Goal: Book appointment/travel/reservation

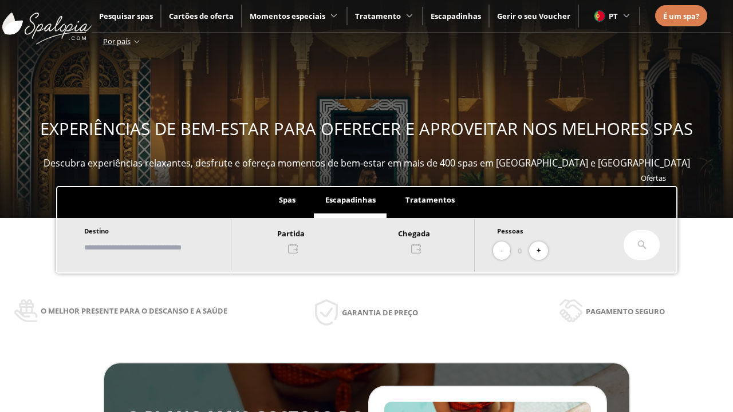
click at [161, 247] on input "text" at bounding box center [152, 248] width 143 height 20
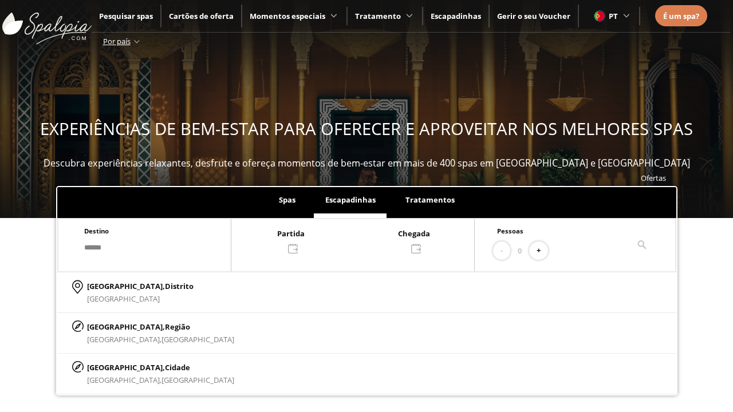
type input "******"
click at [114, 367] on p "[GEOGRAPHIC_DATA], Cidade" at bounding box center [160, 367] width 147 height 13
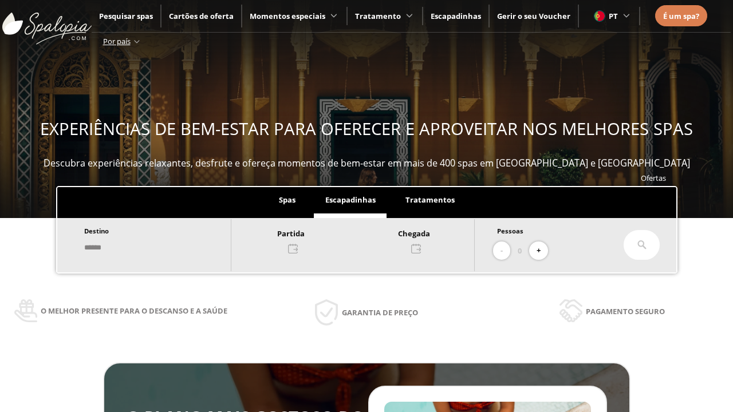
click at [364, 240] on div at bounding box center [352, 240] width 243 height 27
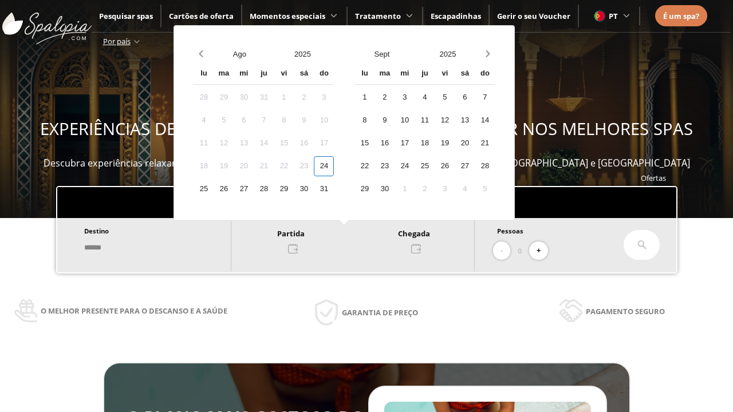
click at [234, 189] on div "26" at bounding box center [224, 189] width 20 height 20
click at [254, 189] on div "27" at bounding box center [244, 189] width 20 height 20
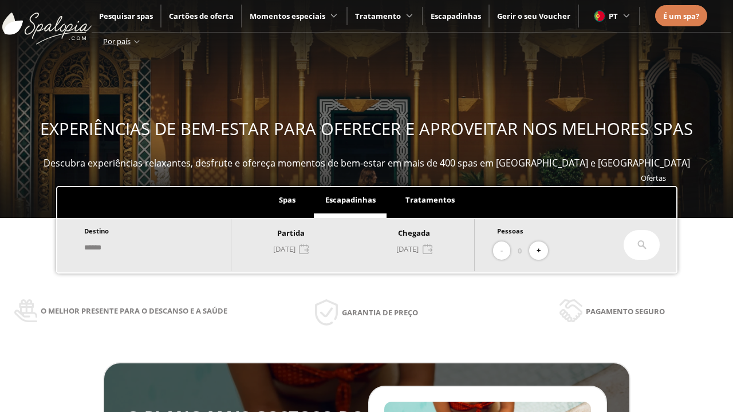
click at [542, 251] on button "+" at bounding box center [538, 251] width 19 height 19
click at [642, 245] on icon at bounding box center [641, 244] width 9 height 9
